Goal: Information Seeking & Learning: Learn about a topic

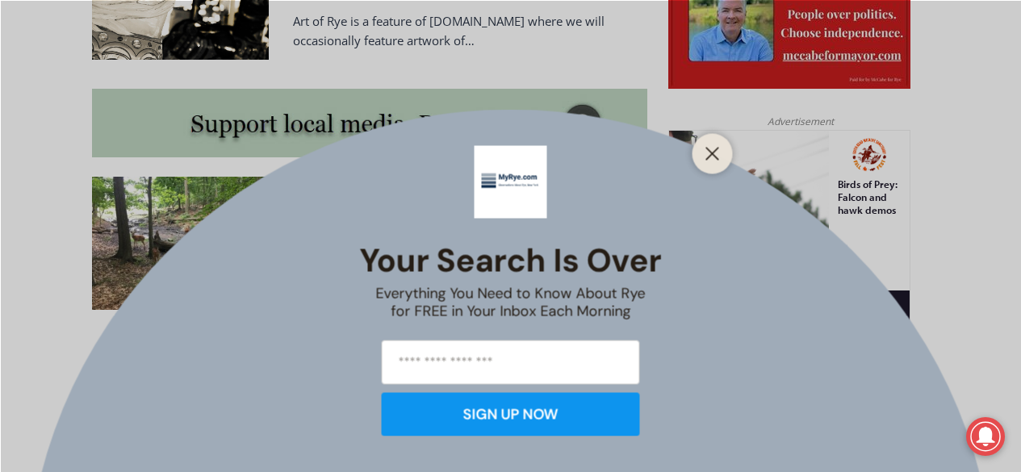
scroll to position [1372, 0]
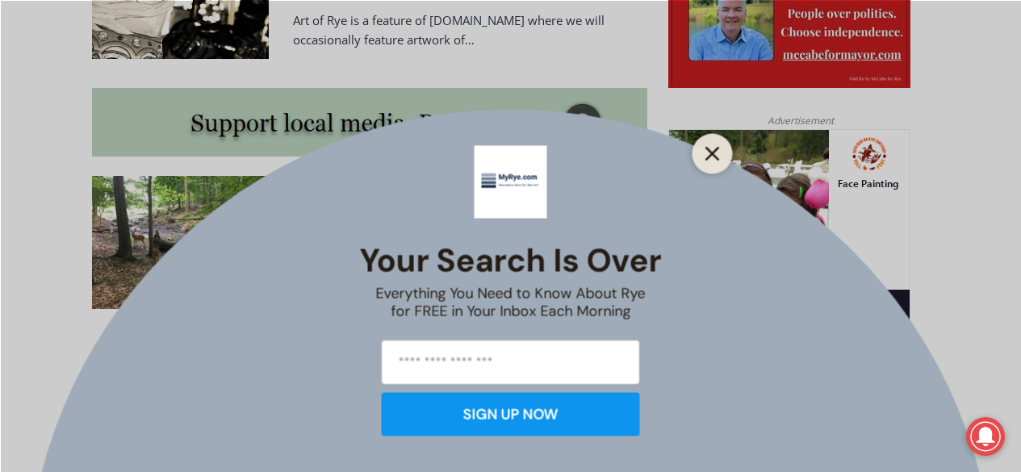
click at [713, 155] on line "Close" at bounding box center [711, 153] width 11 height 11
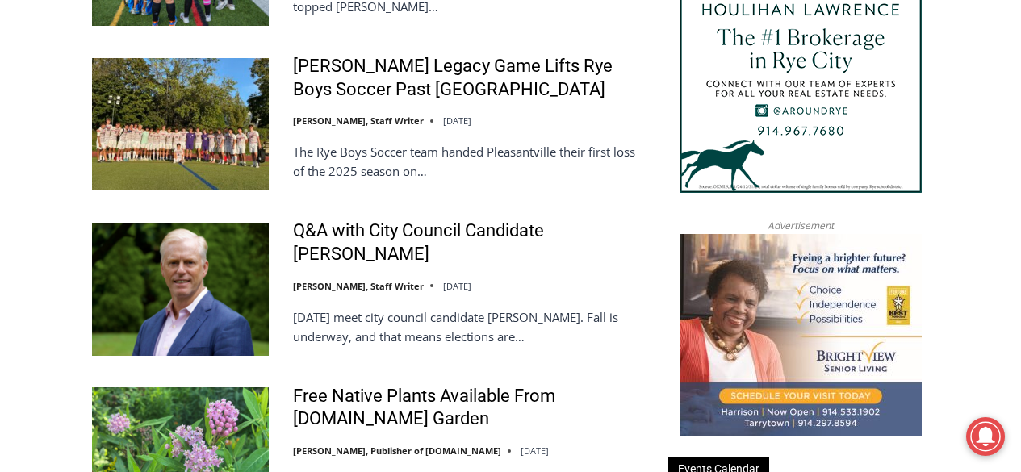
scroll to position [1997, 0]
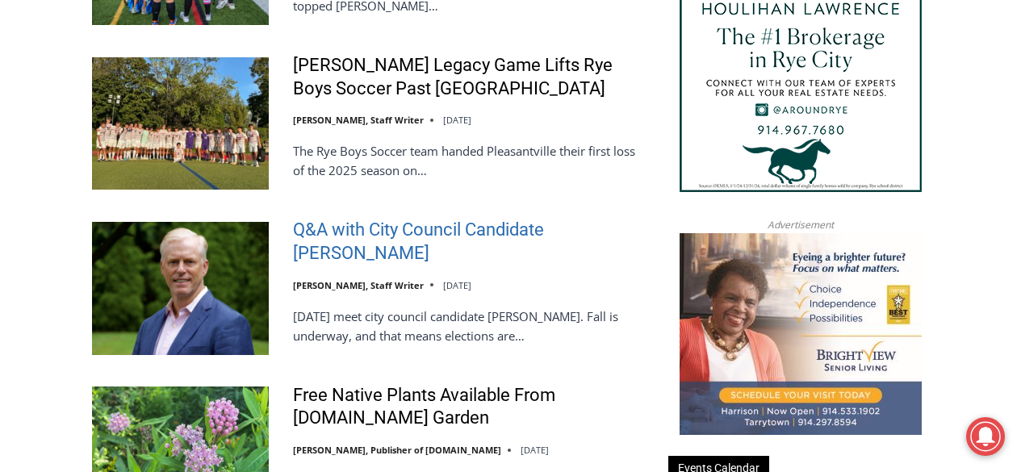
click at [471, 219] on link "Q&A with City Council Candidate [PERSON_NAME]" at bounding box center [470, 242] width 354 height 46
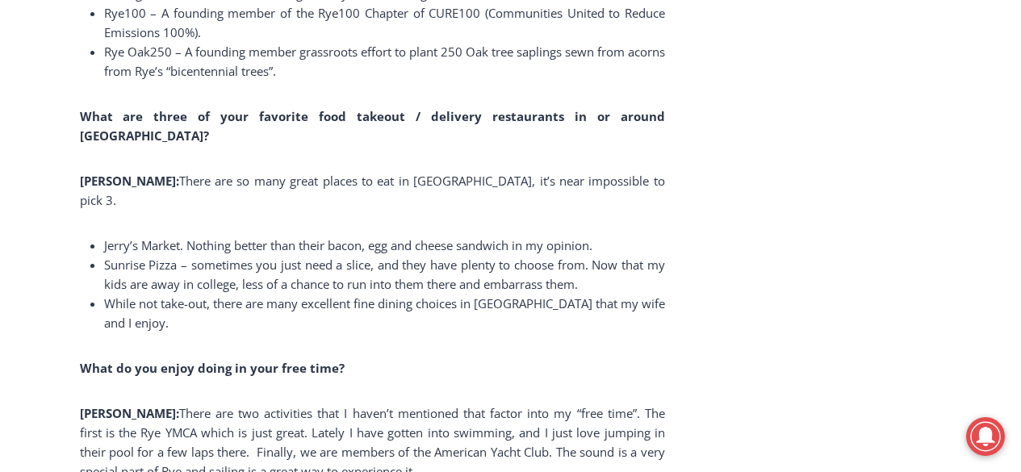
scroll to position [11525, 0]
